Goal: Transaction & Acquisition: Subscribe to service/newsletter

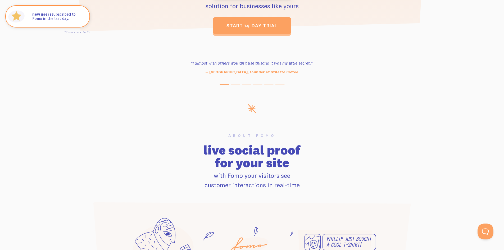
scroll to position [291, 0]
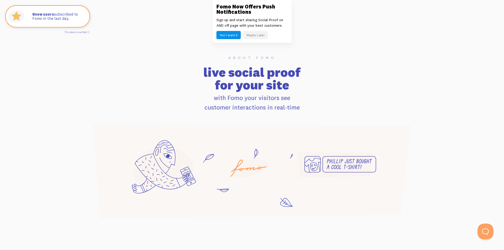
drag, startPoint x: 318, startPoint y: 113, endPoint x: 177, endPoint y: 66, distance: 148.5
click at [177, 66] on div "About Fomo live social proof for your site with Fomo your visitors see customer…" at bounding box center [252, 138] width 339 height 164
click at [177, 67] on h2 "live social proof for your site" at bounding box center [252, 78] width 332 height 25
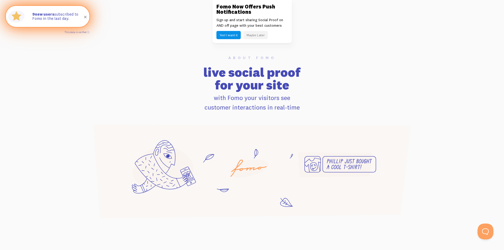
click at [85, 16] on span at bounding box center [85, 17] width 9 height 9
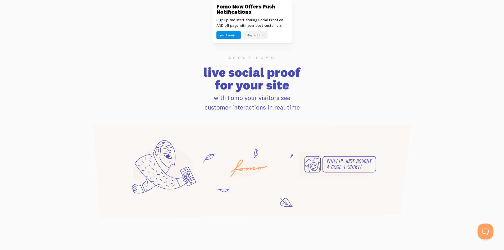
click at [256, 36] on button "Maybe Later" at bounding box center [256, 35] width 24 height 8
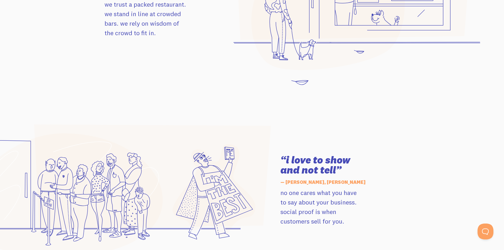
scroll to position [662, 0]
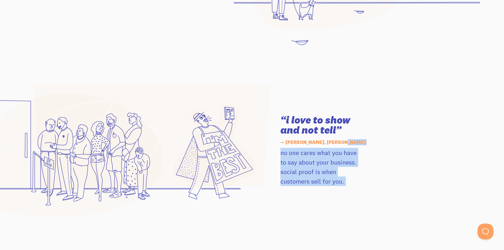
drag, startPoint x: 299, startPoint y: 125, endPoint x: 271, endPoint y: 116, distance: 29.5
click at [269, 116] on div "“i love to show and not tell” — [PERSON_NAME], [PERSON_NAME] no one cares what …" at bounding box center [252, 150] width 302 height 132
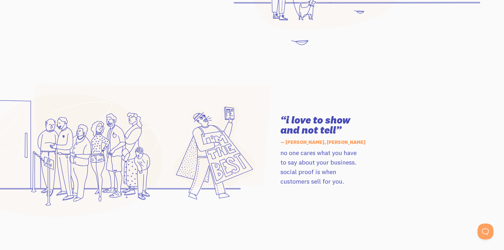
click at [303, 119] on h3 "“i love to show and not tell”" at bounding box center [340, 125] width 119 height 20
click at [343, 128] on h3 "“i love to show and not tell”" at bounding box center [340, 125] width 119 height 20
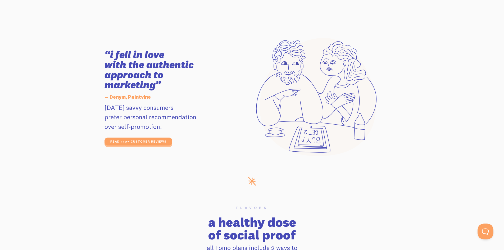
scroll to position [900, 0]
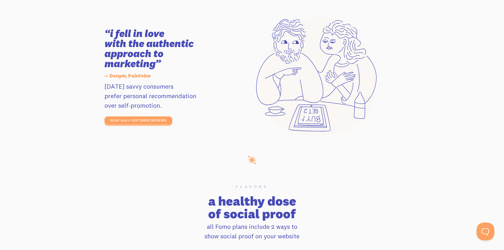
click at [485, 228] on button "Open Beacon popover" at bounding box center [485, 231] width 16 height 16
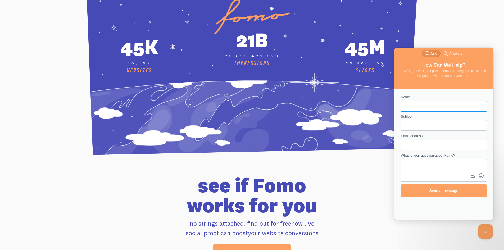
scroll to position [1983, 0]
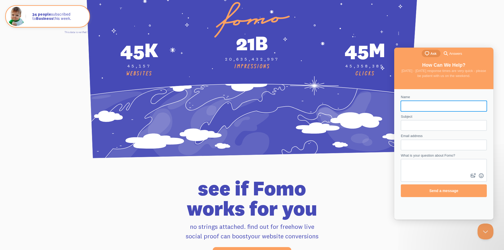
drag, startPoint x: 82, startPoint y: 129, endPoint x: 81, endPoint y: 125, distance: 4.0
click at [82, 128] on div "CLICKS" at bounding box center [252, 70] width 504 height 180
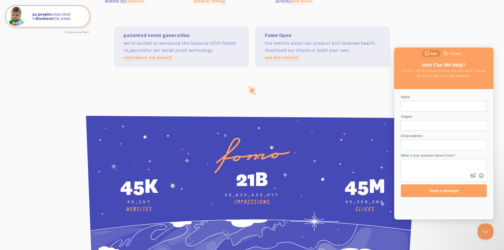
scroll to position [1877, 0]
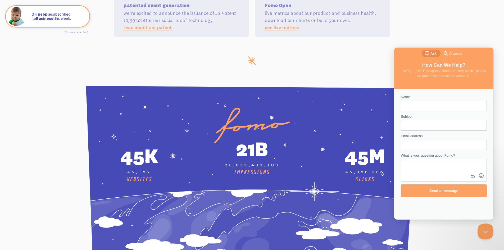
drag, startPoint x: 153, startPoint y: 172, endPoint x: 117, endPoint y: 148, distance: 43.2
click at [117, 144] on div "45k 45,157 Websites" at bounding box center [139, 163] width 107 height 40
click at [118, 155] on div "45k" at bounding box center [139, 156] width 107 height 26
drag, startPoint x: 116, startPoint y: 152, endPoint x: 166, endPoint y: 183, distance: 59.1
click at [166, 183] on div "45k 45,157 Websites" at bounding box center [139, 163] width 107 height 40
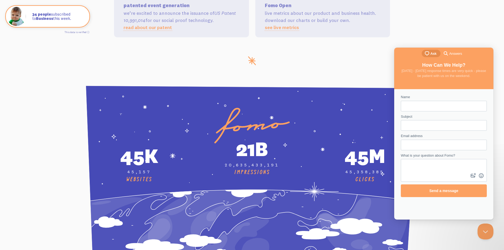
click at [166, 183] on div "Websites" at bounding box center [139, 179] width 107 height 7
drag, startPoint x: 116, startPoint y: 162, endPoint x: 119, endPoint y: 160, distance: 2.9
click at [97, 141] on div "CLICKS" at bounding box center [252, 176] width 332 height 180
drag, startPoint x: 128, startPoint y: 169, endPoint x: 144, endPoint y: 163, distance: 17.1
click at [129, 169] on div "45k" at bounding box center [139, 156] width 107 height 26
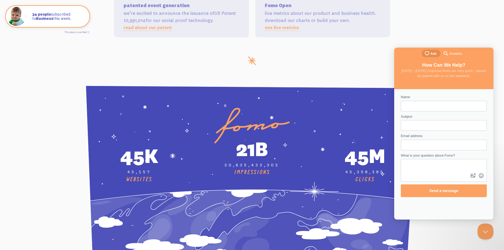
drag, startPoint x: 264, startPoint y: 161, endPoint x: 308, endPoint y: 180, distance: 47.7
click at [308, 179] on div "21b 20,635,433,302 Impressions" at bounding box center [252, 159] width 113 height 47
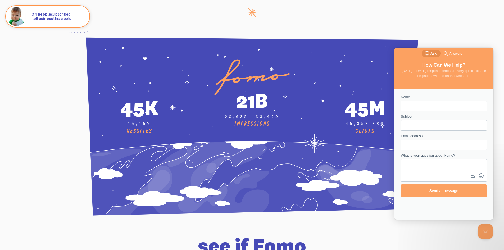
scroll to position [1824, 0]
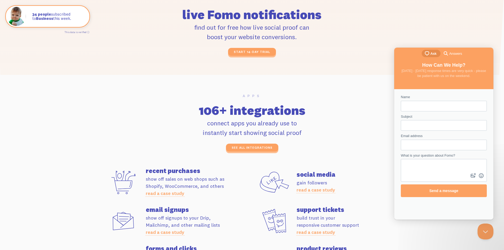
drag, startPoint x: 379, startPoint y: 22, endPoint x: 318, endPoint y: 67, distance: 75.4
click at [377, 23] on div "live Fomo notifications find out for free how live social proof can boost your …" at bounding box center [252, 26] width 339 height 60
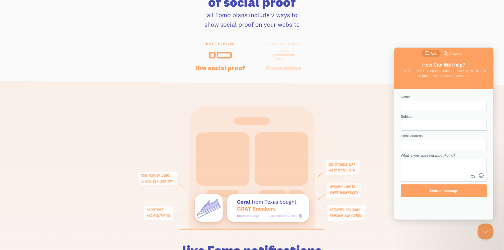
scroll to position [1030, 0]
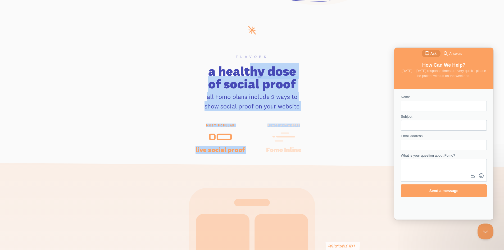
drag, startPoint x: 293, startPoint y: 101, endPoint x: 309, endPoint y: 125, distance: 28.8
click at [309, 125] on section "Flavors a healthy dose of social proof all Fomo plans include 2 ways to show so…" at bounding box center [252, 214] width 504 height 357
click at [309, 125] on span "place anywhere" at bounding box center [284, 126] width 51 height 4
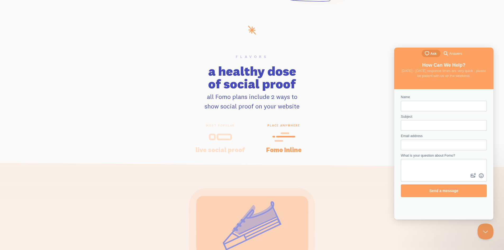
drag, startPoint x: 251, startPoint y: 96, endPoint x: 182, endPoint y: 75, distance: 71.9
click at [182, 75] on div "Flavors a healthy dose of social proof all Fomo plans include 2 ways to show so…" at bounding box center [252, 83] width 511 height 56
click at [187, 73] on h2 "a healthy dose of social proof" at bounding box center [252, 77] width 504 height 25
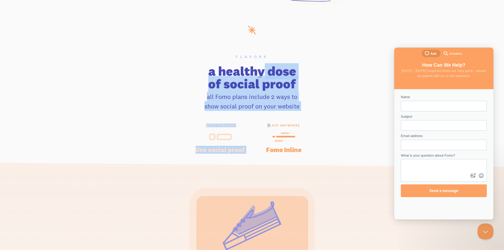
drag, startPoint x: 249, startPoint y: 93, endPoint x: 296, endPoint y: 139, distance: 65.7
click at [284, 130] on section "Flavors a healthy dose of social proof all Fomo plans include 2 ways to show so…" at bounding box center [252, 214] width 504 height 357
click at [296, 139] on div at bounding box center [284, 137] width 51 height 13
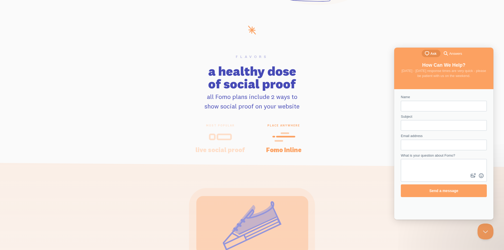
click at [236, 134] on div at bounding box center [220, 137] width 51 height 13
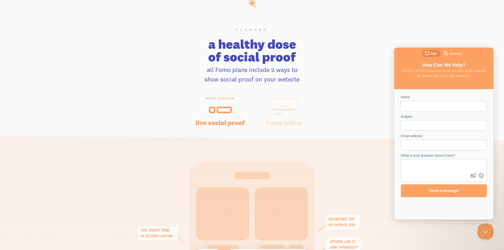
scroll to position [1083, 0]
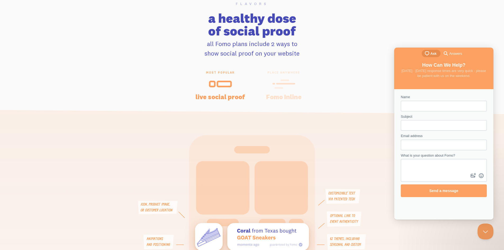
click at [278, 76] on div "place anywhere Fomo Inline" at bounding box center [284, 85] width 64 height 29
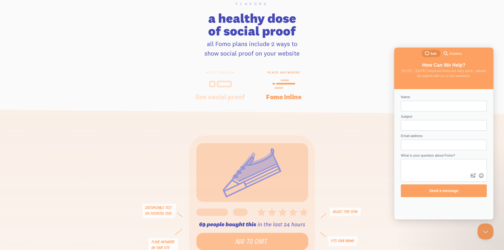
click at [220, 79] on icon at bounding box center [220, 84] width 23 height 12
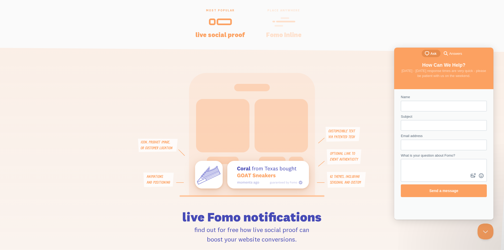
scroll to position [1136, 0]
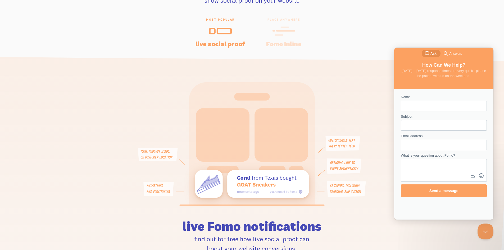
click at [289, 36] on icon at bounding box center [283, 31] width 23 height 12
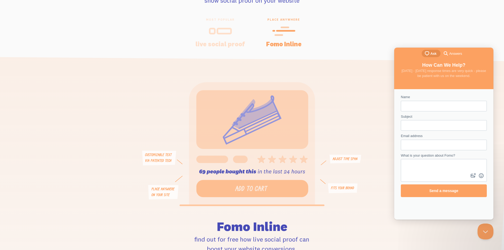
click at [227, 41] on h4 "live social proof" at bounding box center [220, 44] width 51 height 6
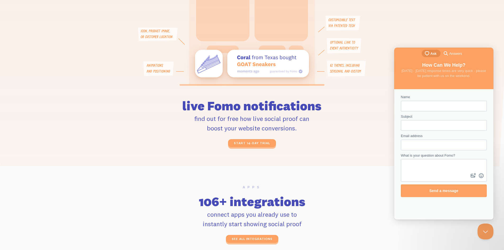
scroll to position [1295, 0]
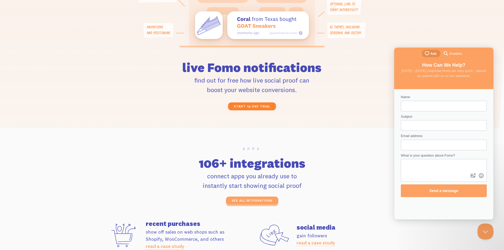
click at [251, 109] on link "start 14-day trial" at bounding box center [252, 106] width 48 height 8
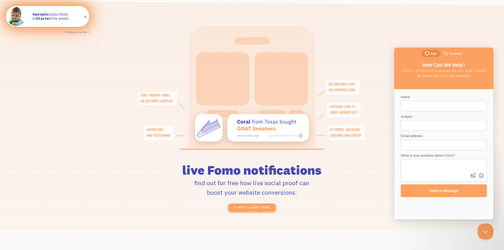
scroll to position [1189, 0]
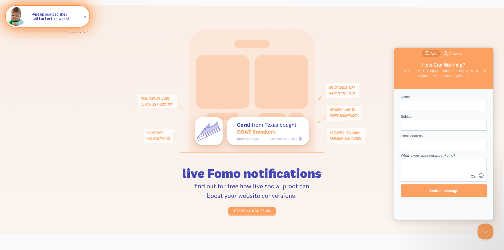
click at [85, 17] on span at bounding box center [85, 17] width 9 height 9
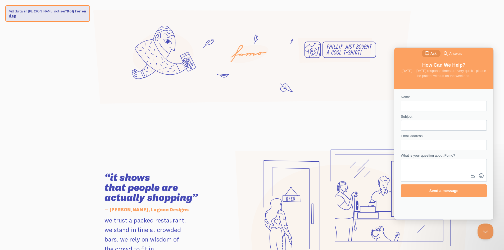
scroll to position [304, 0]
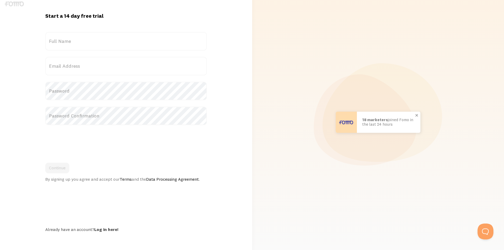
scroll to position [9, 0]
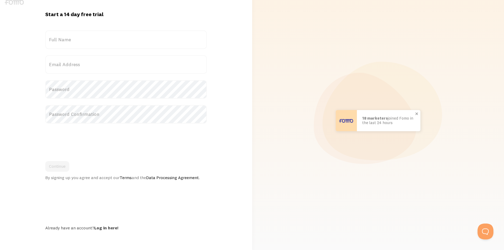
click at [418, 113] on div at bounding box center [416, 113] width 9 height 9
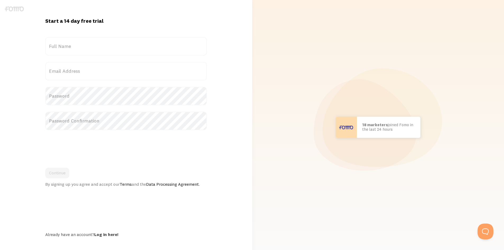
scroll to position [0, 0]
